Goal: Information Seeking & Learning: Find specific page/section

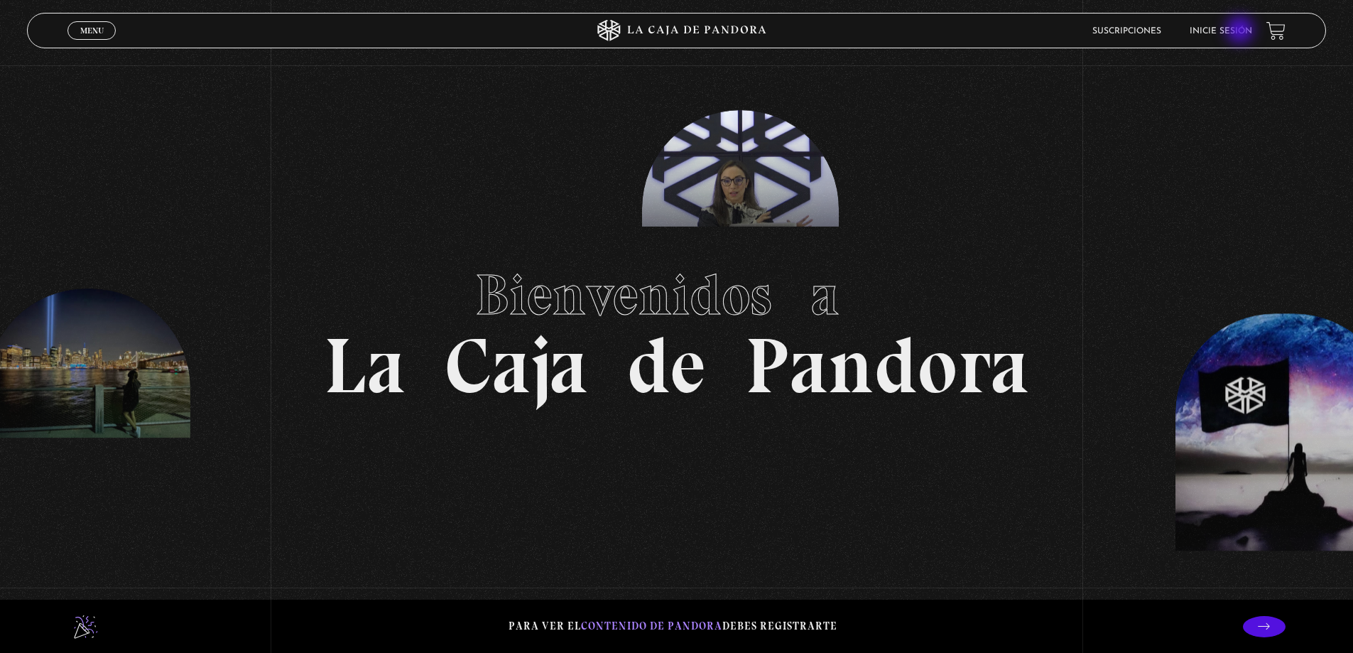
click at [1242, 31] on link "Inicie sesión" at bounding box center [1221, 31] width 63 height 9
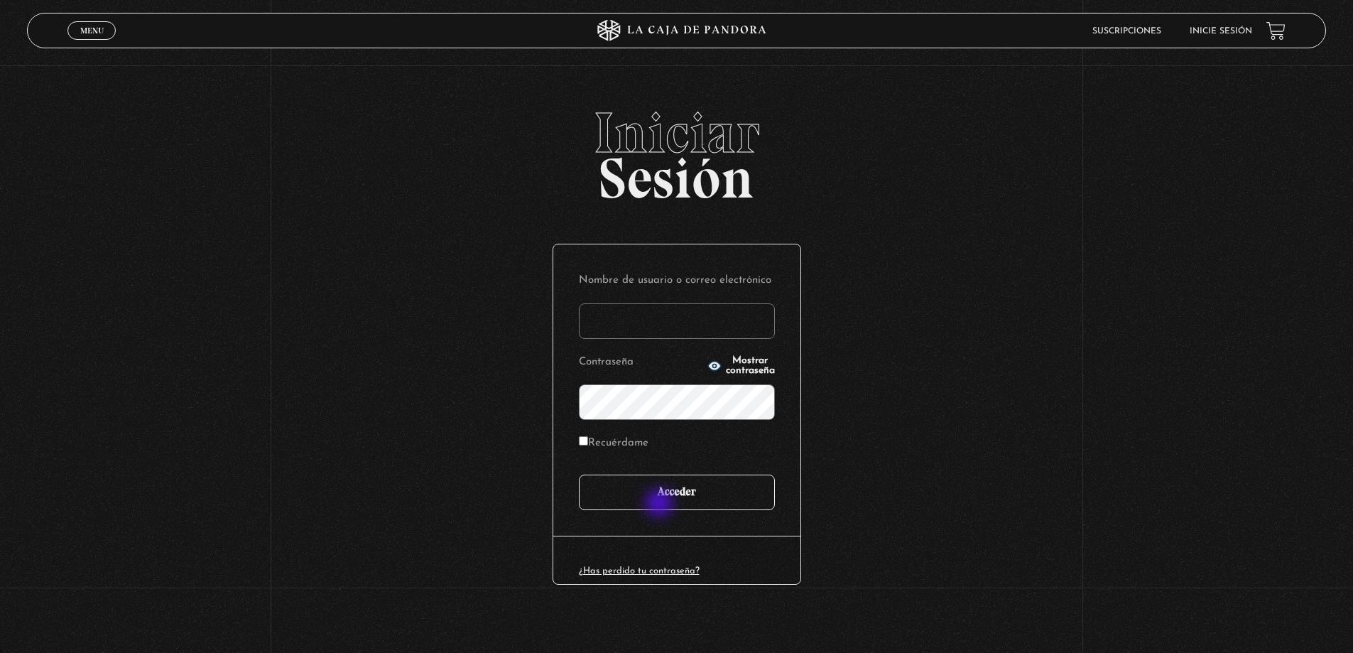
type input "[PERSON_NAME]"
click at [662, 501] on input "Acceder" at bounding box center [677, 493] width 196 height 36
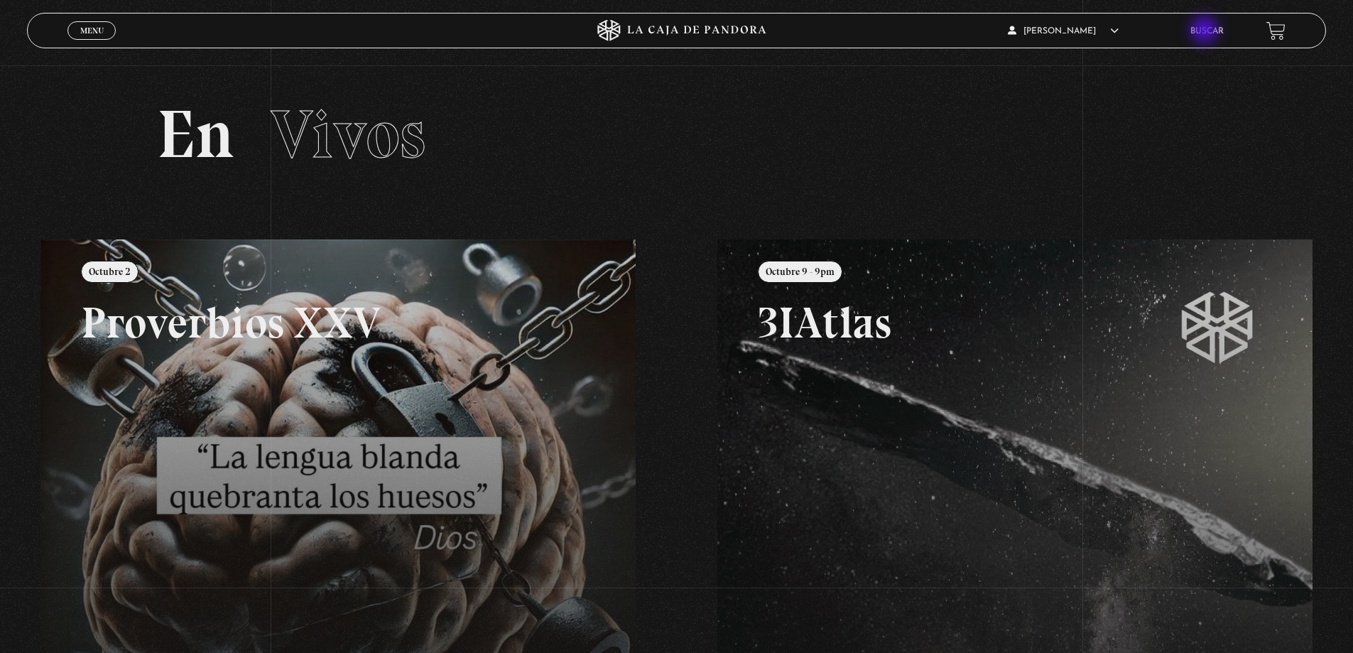
click at [1206, 31] on link "Buscar" at bounding box center [1207, 31] width 33 height 9
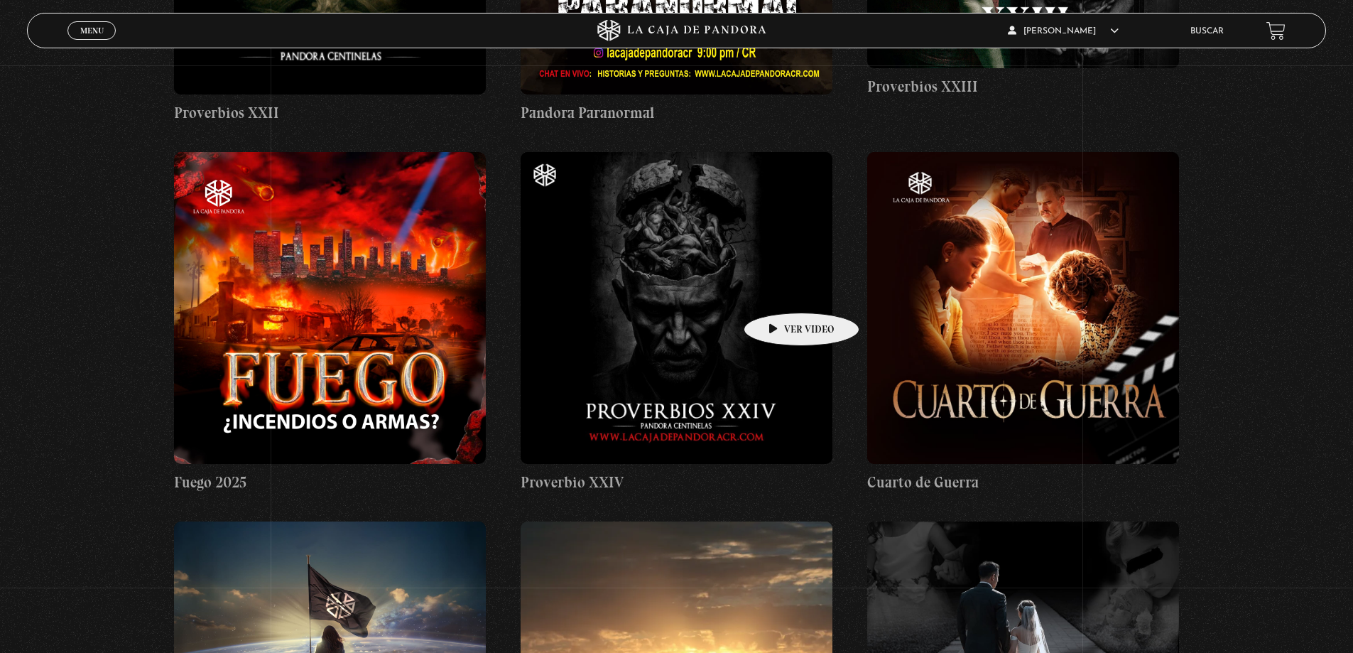
scroll to position [7247, 0]
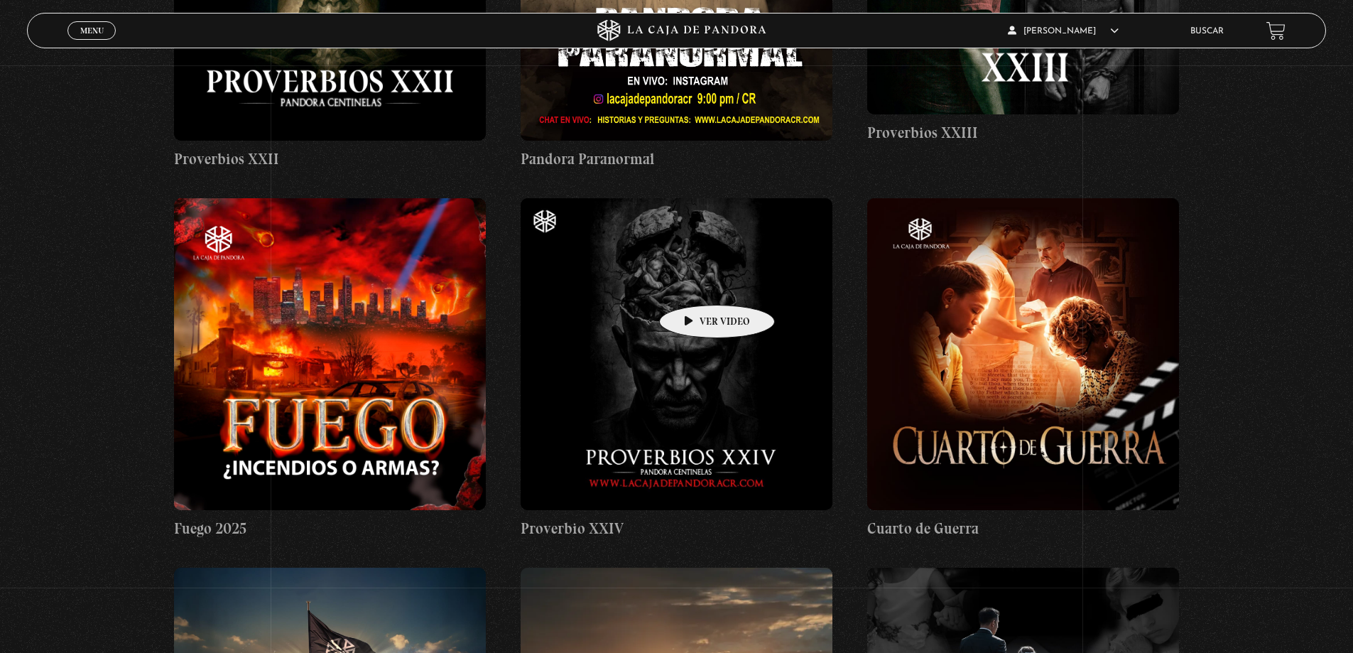
click at [695, 283] on figure at bounding box center [677, 354] width 312 height 312
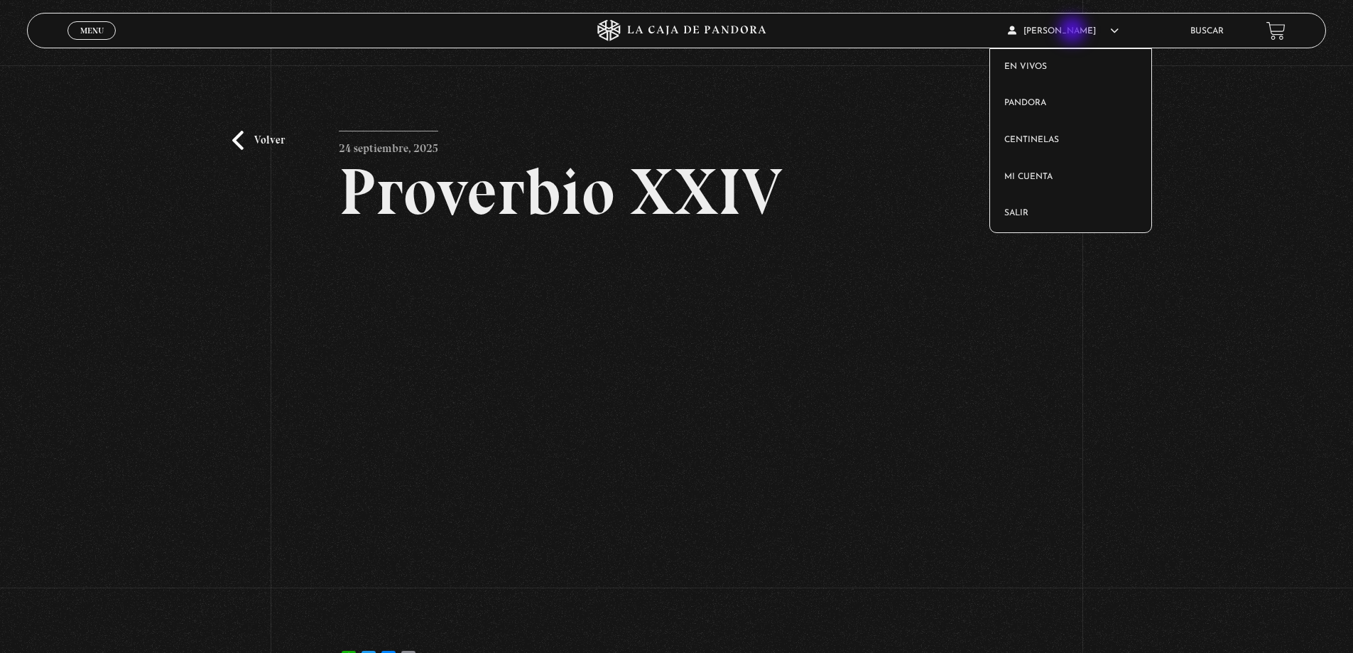
click at [1074, 31] on span "[PERSON_NAME]" at bounding box center [1063, 31] width 111 height 9
click at [1025, 210] on link "Salir" at bounding box center [1070, 213] width 161 height 37
